Goal: Task Accomplishment & Management: Manage account settings

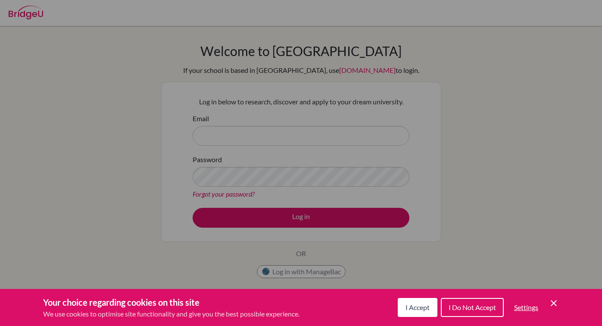
click at [448, 304] on span "I Do Not Accept" at bounding box center [471, 307] width 47 height 8
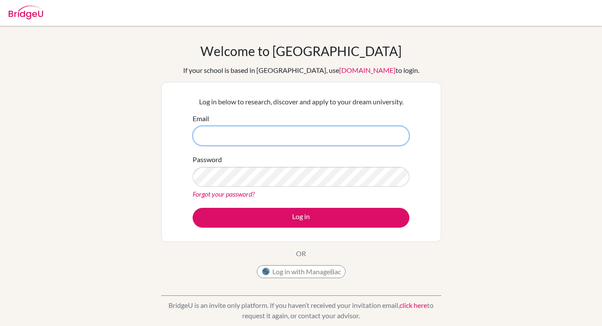
click at [307, 129] on input "Email" at bounding box center [301, 136] width 217 height 20
click at [329, 269] on button "Log in with ManageBac" at bounding box center [301, 271] width 89 height 13
click at [49, 16] on div at bounding box center [300, 13] width 593 height 26
click at [38, 16] on img at bounding box center [26, 13] width 34 height 14
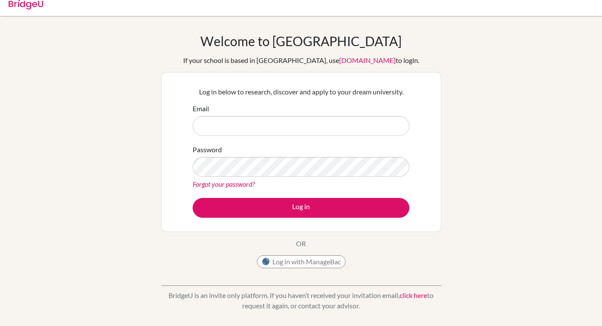
scroll to position [10, 0]
click at [413, 296] on link "click here" at bounding box center [413, 294] width 28 height 8
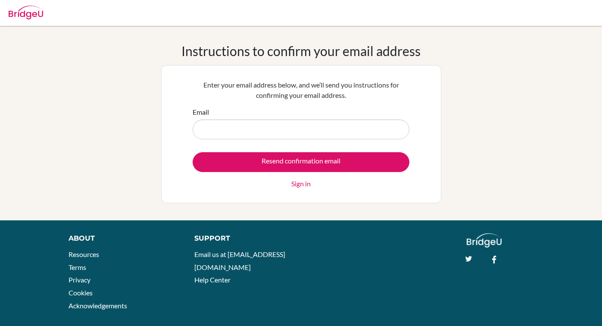
click at [301, 180] on link "Sign in" at bounding box center [300, 183] width 19 height 10
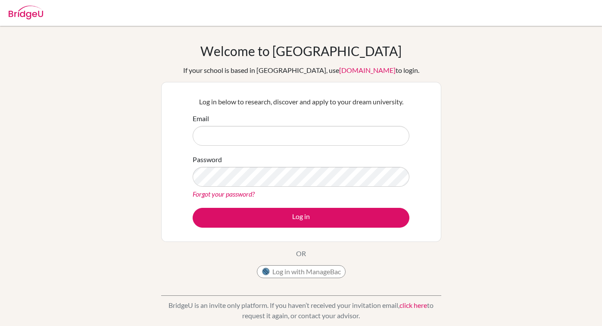
click at [413, 304] on link "click here" at bounding box center [413, 305] width 28 height 8
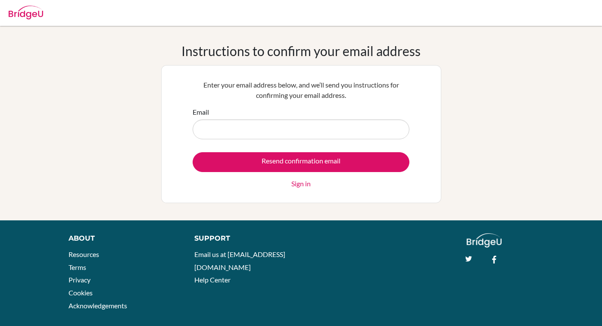
click at [291, 129] on input "Email" at bounding box center [301, 129] width 217 height 20
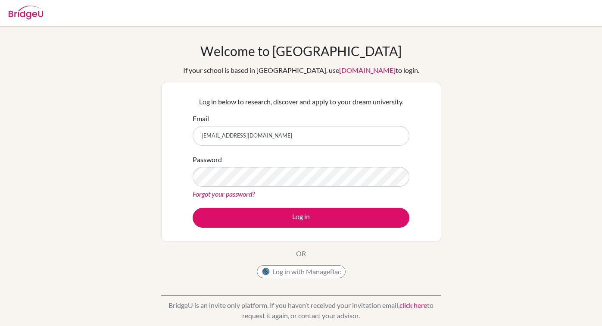
click at [301, 217] on button "Log in" at bounding box center [301, 218] width 217 height 20
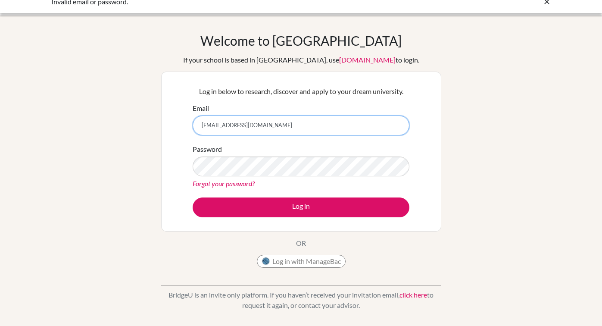
scroll to position [14, 0]
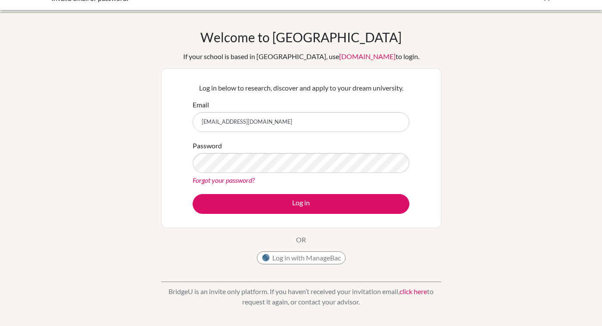
click at [240, 173] on div "Password Forgot your password?" at bounding box center [301, 162] width 217 height 45
click at [243, 179] on link "Forgot your password?" at bounding box center [224, 180] width 62 height 8
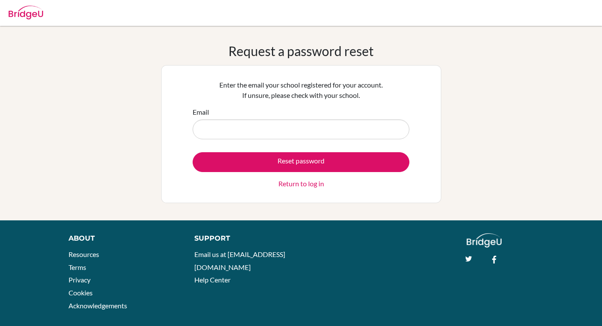
click at [272, 132] on input "Email" at bounding box center [301, 129] width 217 height 20
type input "d"
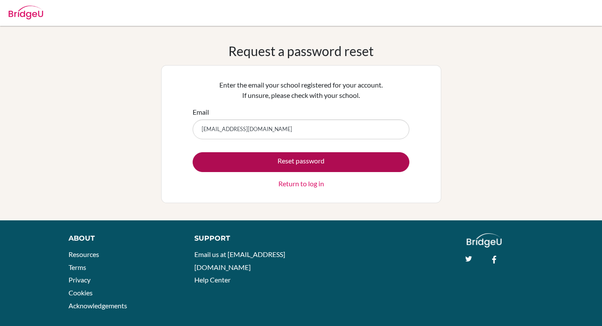
type input "[EMAIL_ADDRESS][DOMAIN_NAME]"
click at [299, 167] on button "Reset password" at bounding box center [301, 162] width 217 height 20
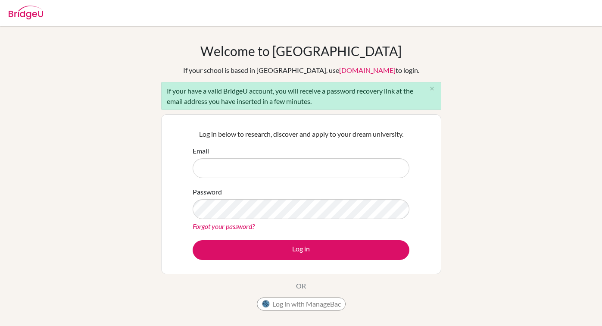
click at [299, 167] on input "Email" at bounding box center [301, 168] width 217 height 20
click at [299, 170] on input "Email" at bounding box center [301, 168] width 217 height 20
type input "DIAB220358@diabstudents.com"
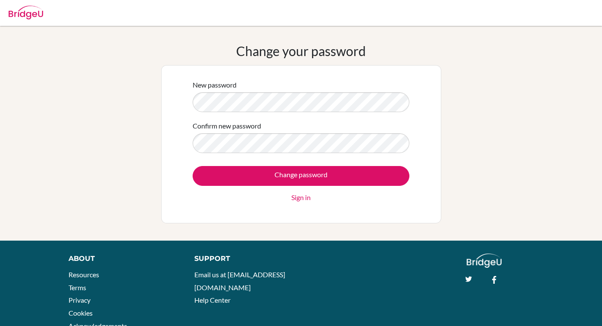
click at [320, 154] on form "New password Confirm new password Change password Sign in" at bounding box center [301, 141] width 217 height 123
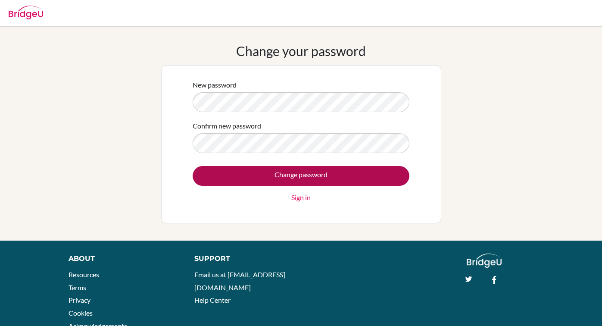
click at [332, 172] on input "Change password" at bounding box center [301, 176] width 217 height 20
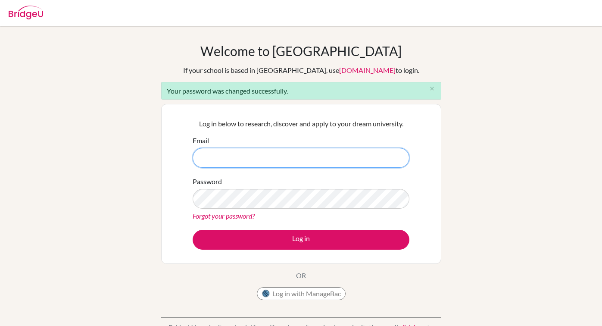
click at [256, 158] on input "Email" at bounding box center [301, 158] width 217 height 20
type input "[EMAIL_ADDRESS][DOMAIN_NAME]"
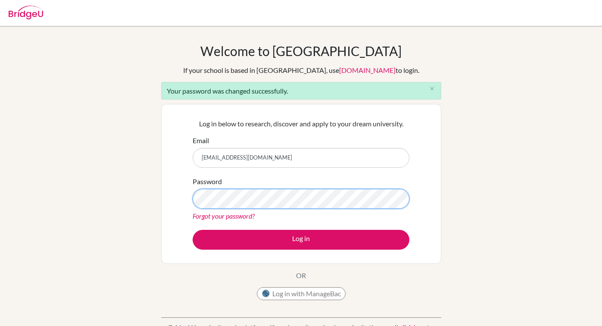
click at [301, 239] on button "Log in" at bounding box center [301, 240] width 217 height 20
